Goal: Task Accomplishment & Management: Use online tool/utility

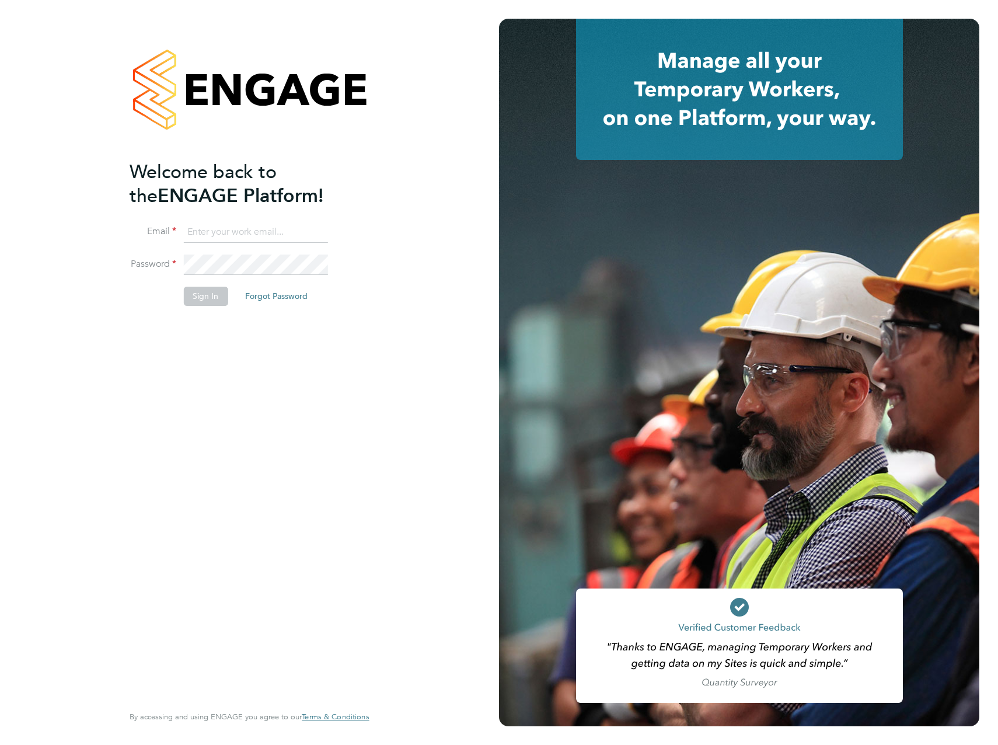
type input "ellie.davis@vistry.co.uk"
click at [201, 295] on button "Sign In" at bounding box center [205, 296] width 44 height 19
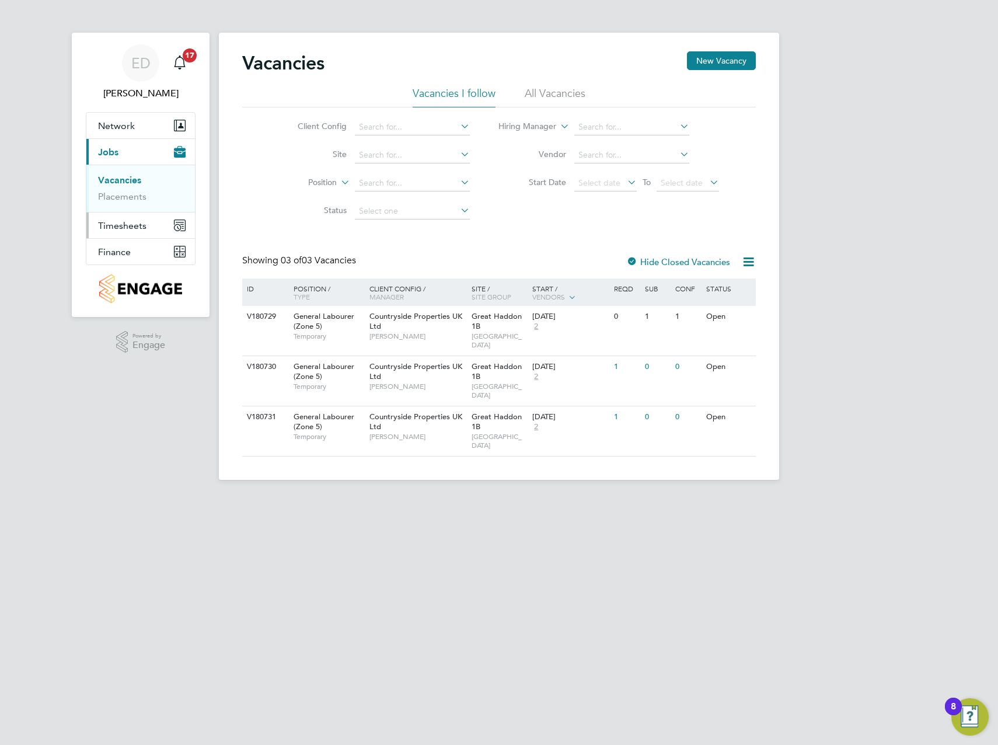
click at [128, 220] on span "Timesheets" at bounding box center [122, 225] width 48 height 11
click at [131, 200] on link "Placements" at bounding box center [122, 196] width 48 height 11
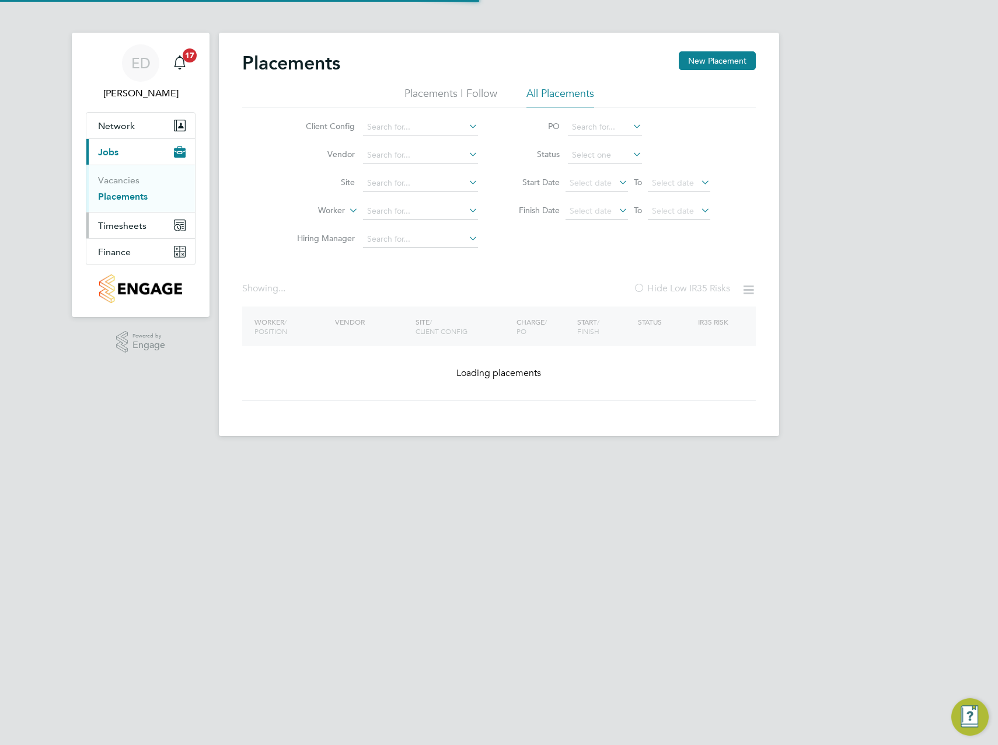
click at [126, 223] on span "Timesheets" at bounding box center [122, 225] width 48 height 11
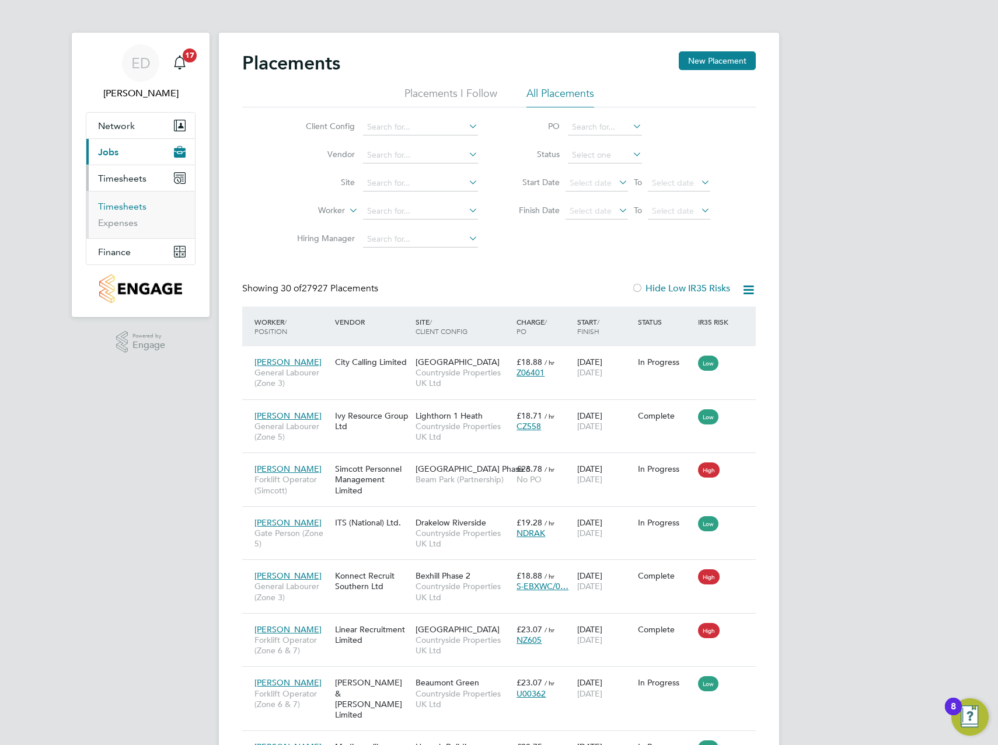
click at [122, 209] on link "Timesheets" at bounding box center [122, 206] width 48 height 11
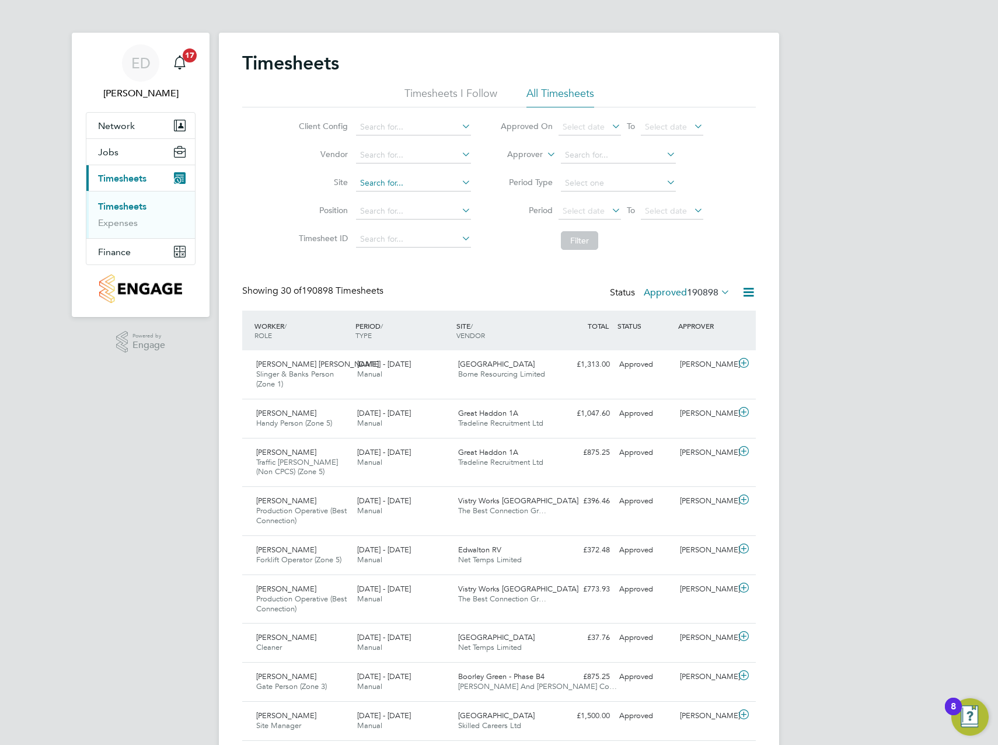
click at [374, 184] on input at bounding box center [413, 183] width 115 height 16
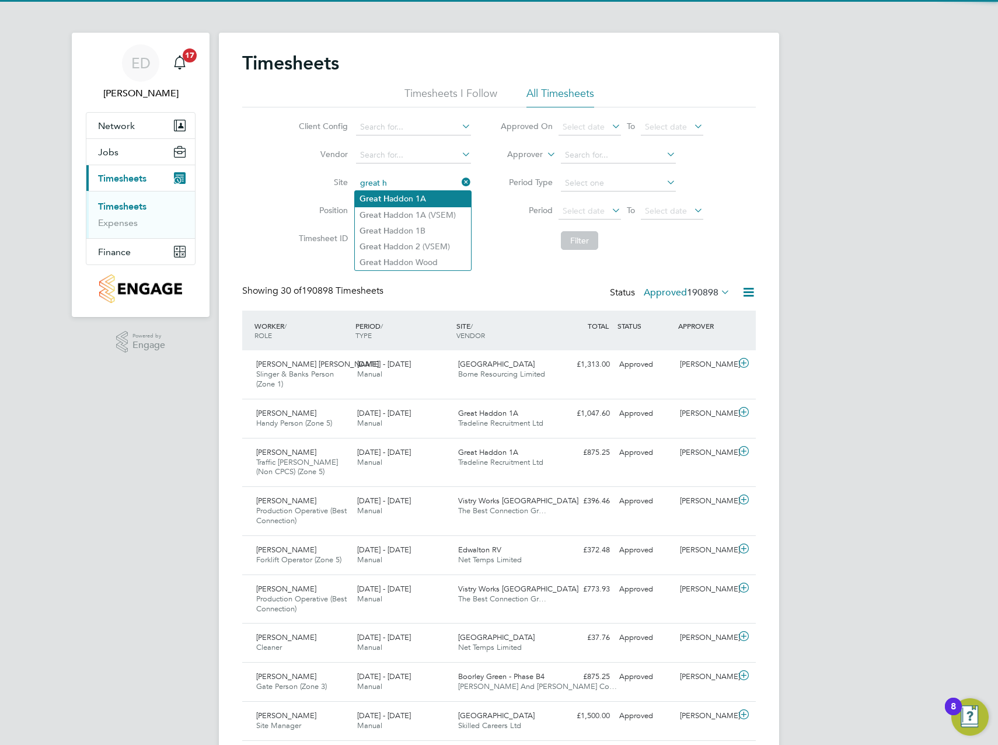
click at [400, 200] on li "Great H addon 1A" at bounding box center [413, 199] width 116 height 16
type input "Great Haddon 1A"
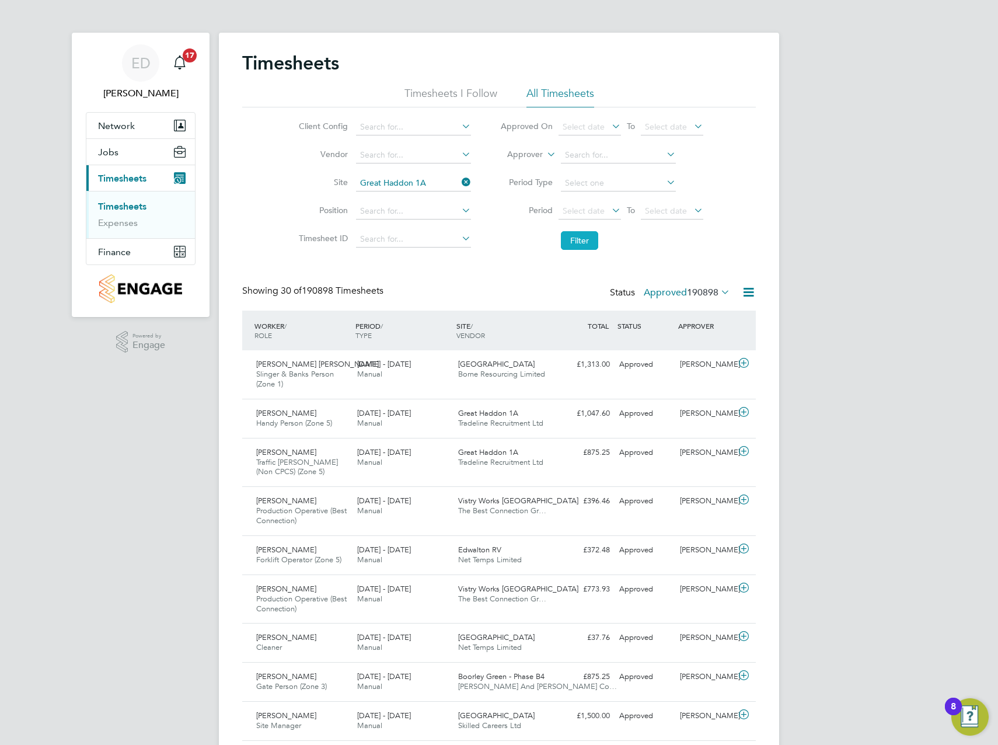
click at [573, 233] on button "Filter" at bounding box center [579, 240] width 37 height 19
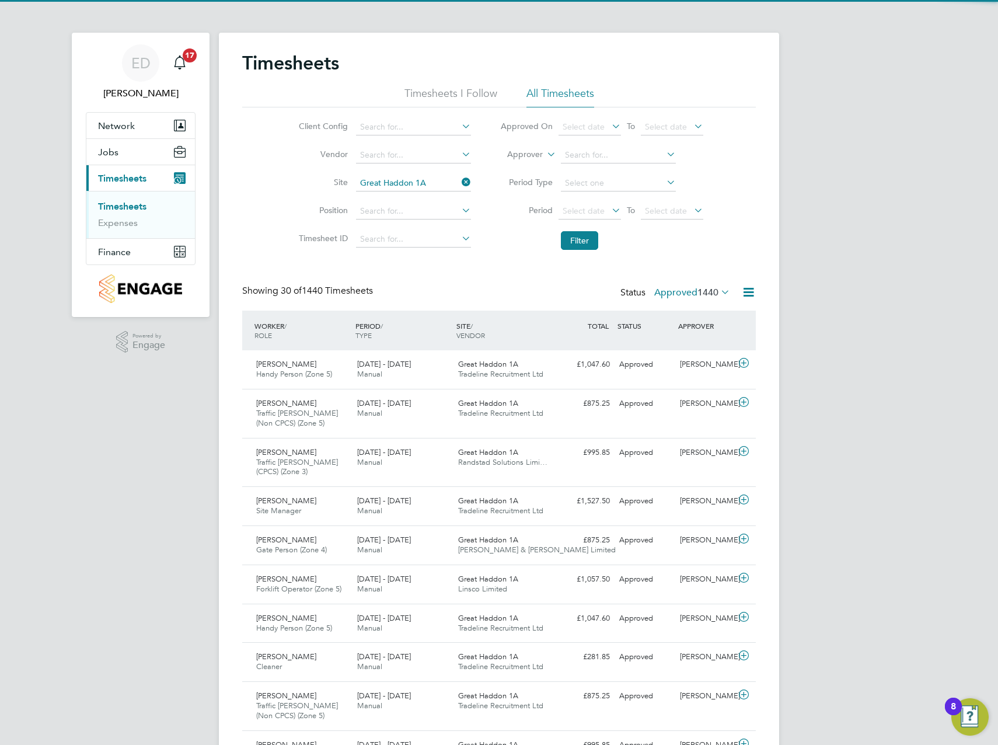
click at [680, 291] on label "Approved 1440" at bounding box center [692, 293] width 76 height 12
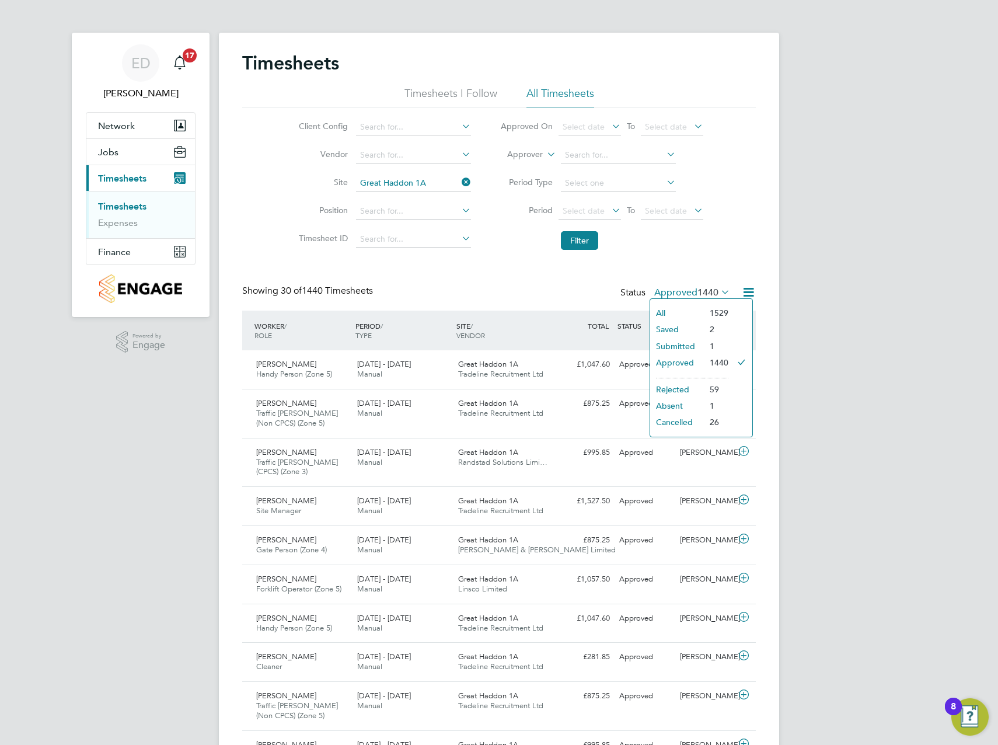
click at [683, 344] on li "Submitted" at bounding box center [677, 346] width 54 height 16
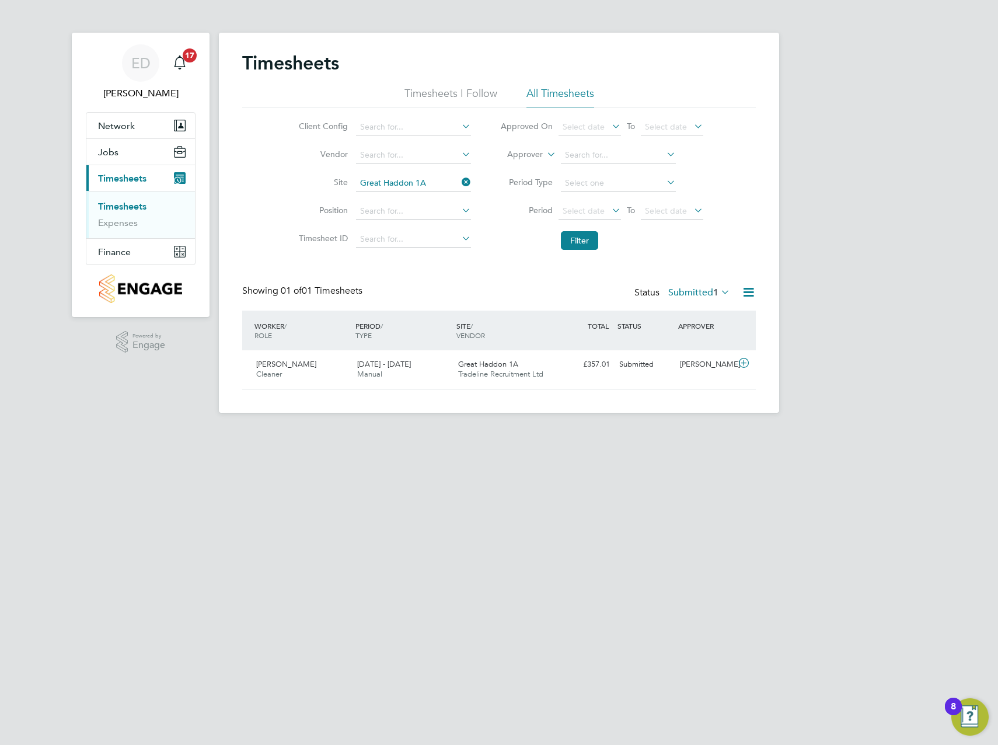
click at [702, 285] on div "Status Submitted 1" at bounding box center [683, 293] width 98 height 16
click at [703, 294] on label "Submitted 1" at bounding box center [699, 293] width 62 height 12
click at [700, 386] on li "Rejected" at bounding box center [684, 389] width 54 height 16
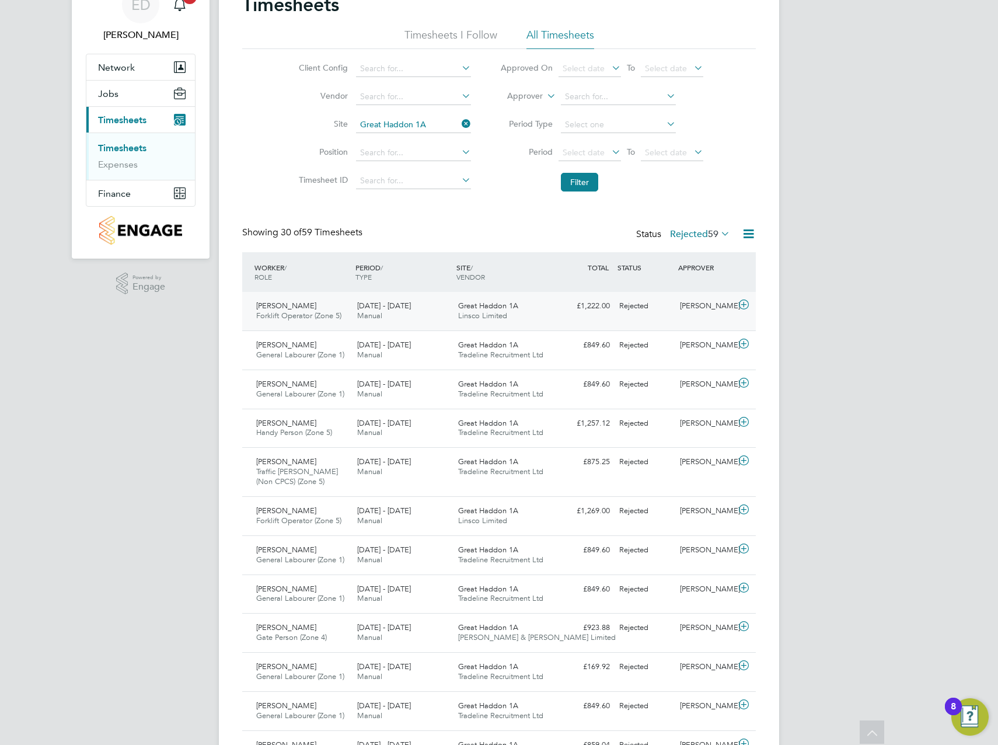
click at [745, 304] on icon at bounding box center [743, 304] width 15 height 9
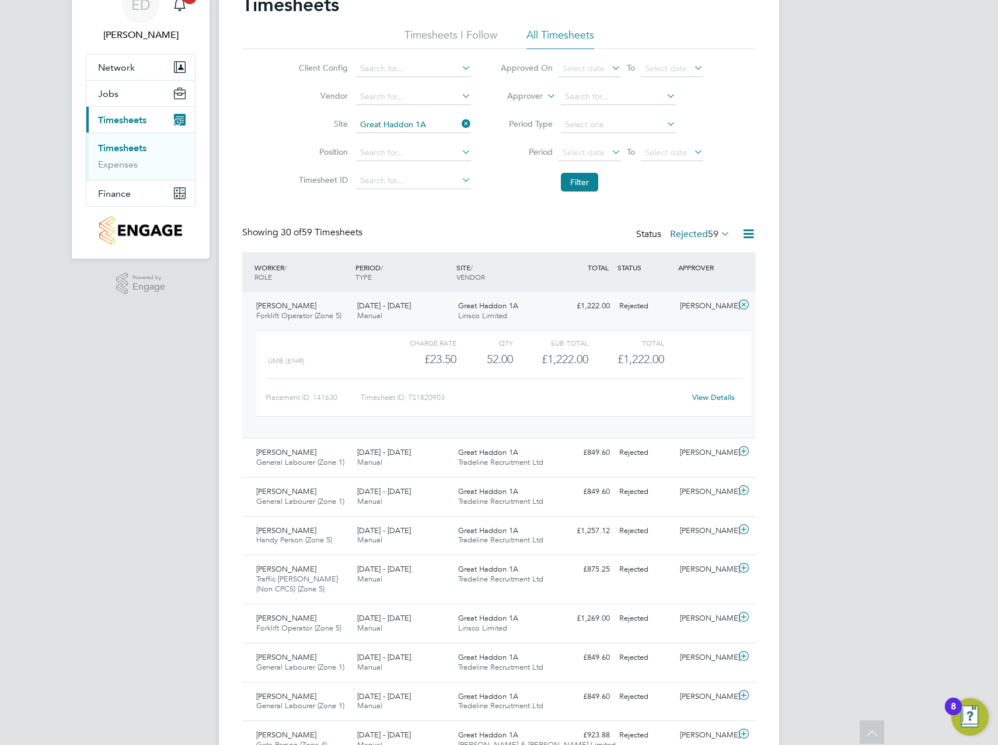
click at [745, 304] on icon at bounding box center [743, 304] width 15 height 9
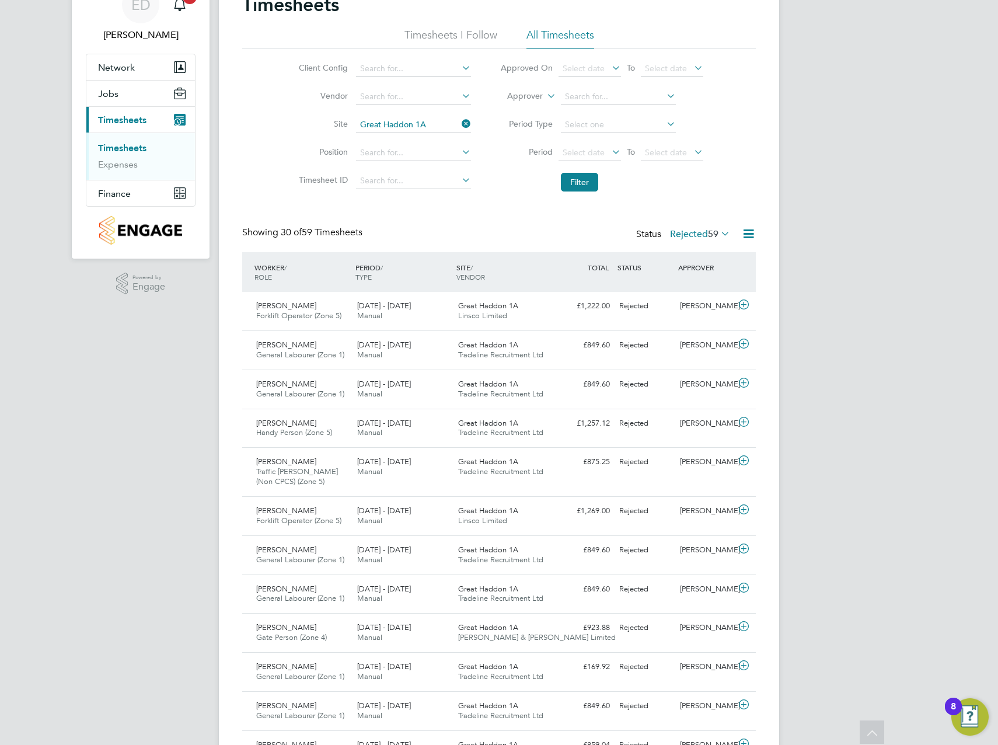
click at [710, 236] on span "59" at bounding box center [713, 234] width 11 height 12
click at [694, 290] on li "Submitted" at bounding box center [685, 288] width 54 height 16
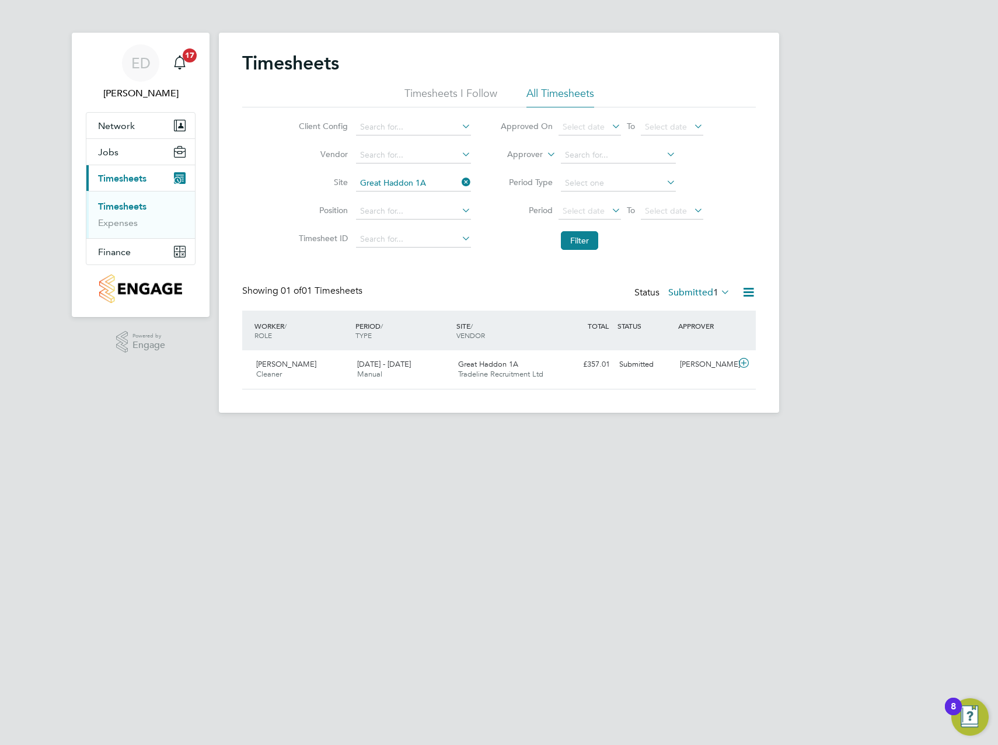
click at [689, 294] on label "Submitted 1" at bounding box center [699, 293] width 62 height 12
click at [783, 285] on div "ED [PERSON_NAME] Notifications 17 Applications: Network Team Members Sites Work…" at bounding box center [499, 215] width 998 height 431
click at [749, 365] on icon at bounding box center [743, 362] width 15 height 9
